Goal: Find specific page/section

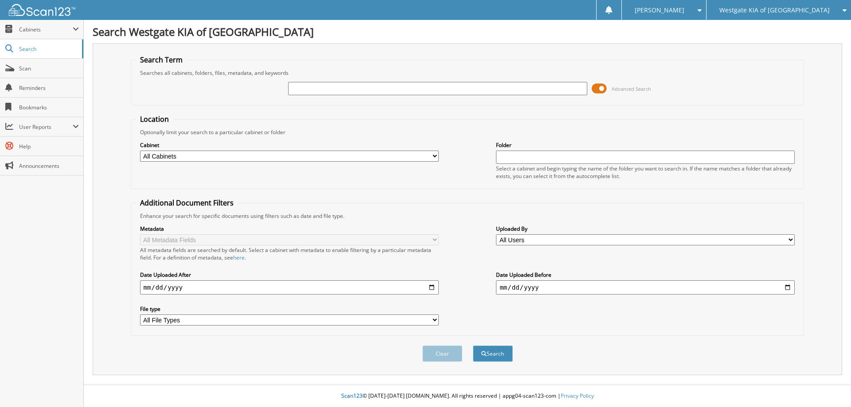
click at [342, 94] on input "text" at bounding box center [437, 88] width 299 height 13
drag, startPoint x: 342, startPoint y: 94, endPoint x: 301, endPoint y: 92, distance: 41.3
click at [301, 93] on input "text" at bounding box center [437, 88] width 299 height 13
type input "5655388"
click at [473, 346] on button "Search" at bounding box center [493, 354] width 40 height 16
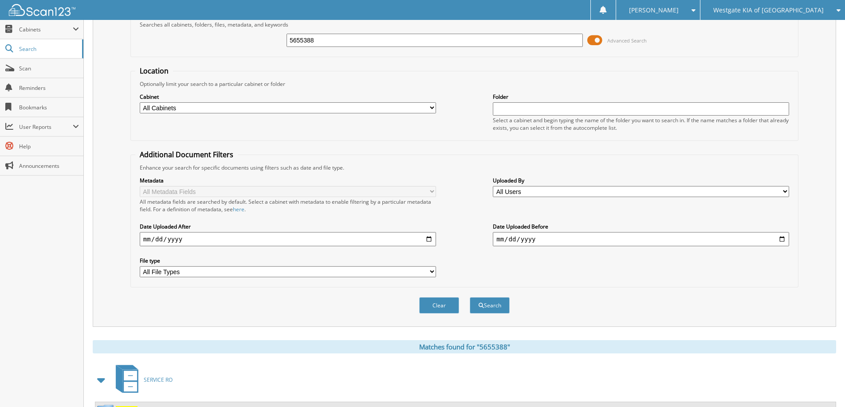
scroll to position [88, 0]
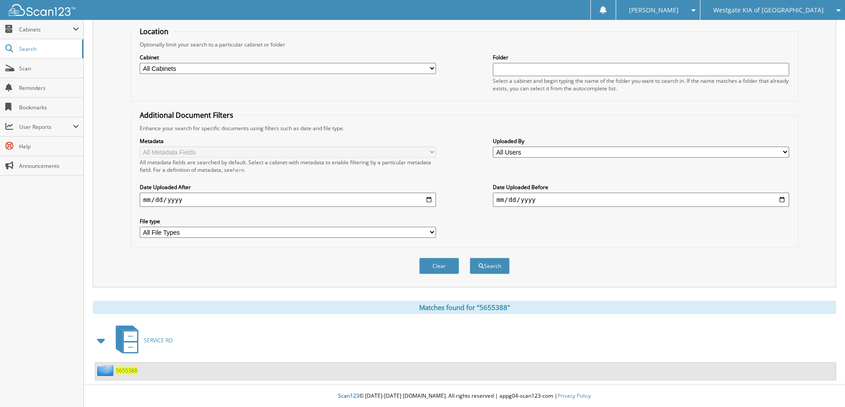
click at [133, 372] on span "5655388" at bounding box center [127, 371] width 22 height 8
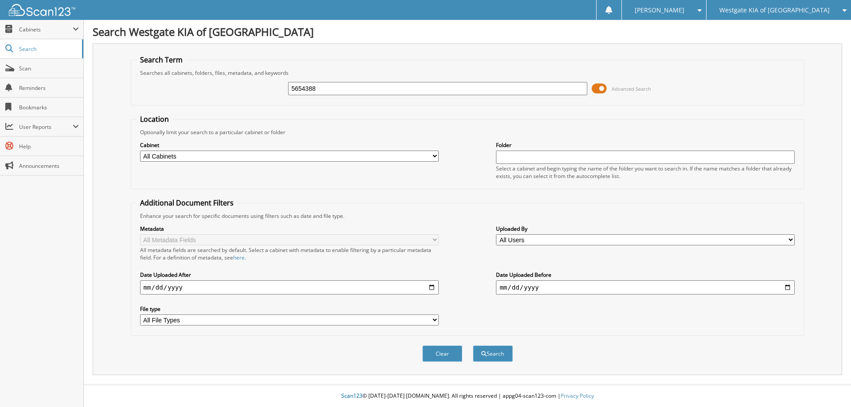
type input "5654388"
click at [473, 346] on button "Search" at bounding box center [493, 354] width 40 height 16
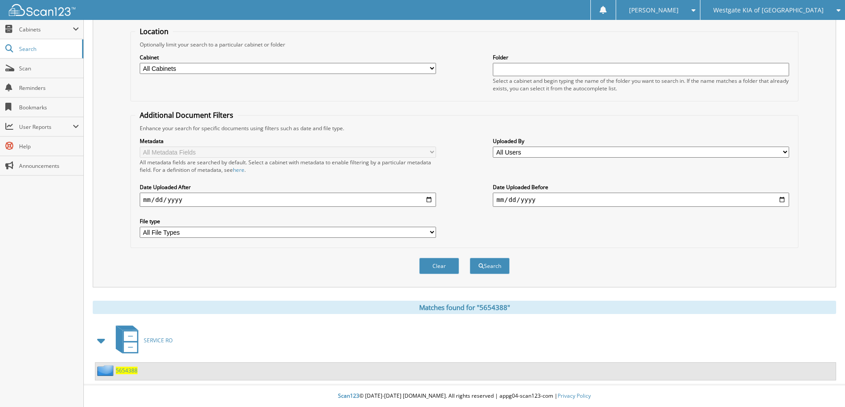
click at [110, 372] on img at bounding box center [106, 370] width 19 height 11
click at [117, 372] on span "5654388" at bounding box center [127, 371] width 22 height 8
